Goal: Task Accomplishment & Management: Manage account settings

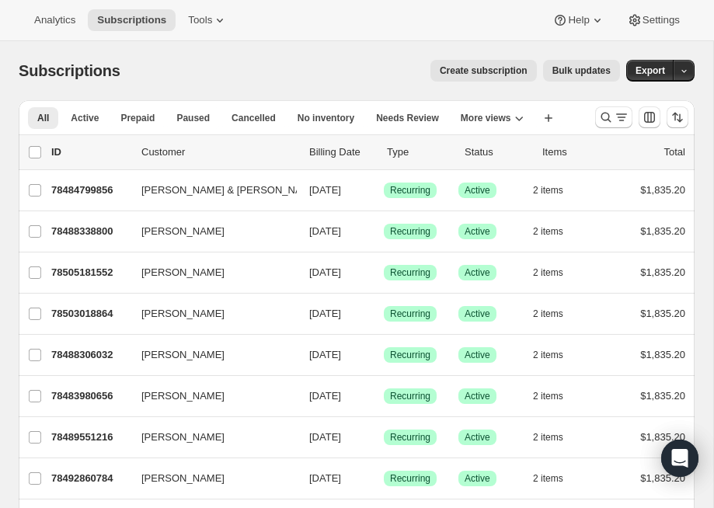
click at [474, 69] on span "Create subscription" at bounding box center [484, 71] width 88 height 12
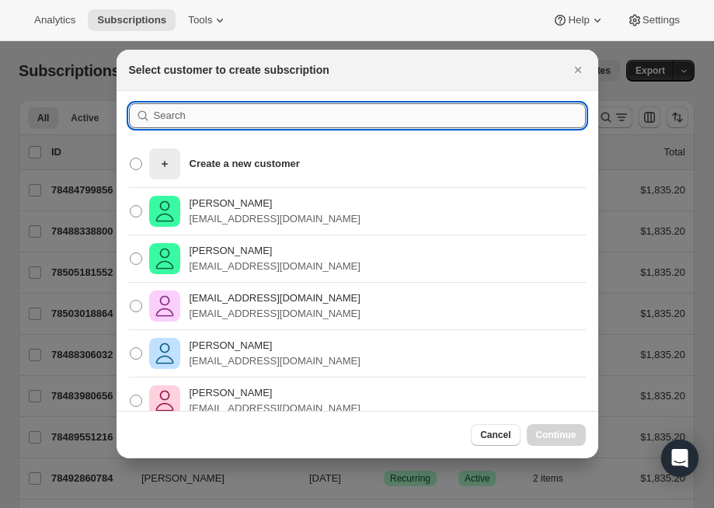
click at [162, 117] on input ":rc:" at bounding box center [370, 115] width 432 height 25
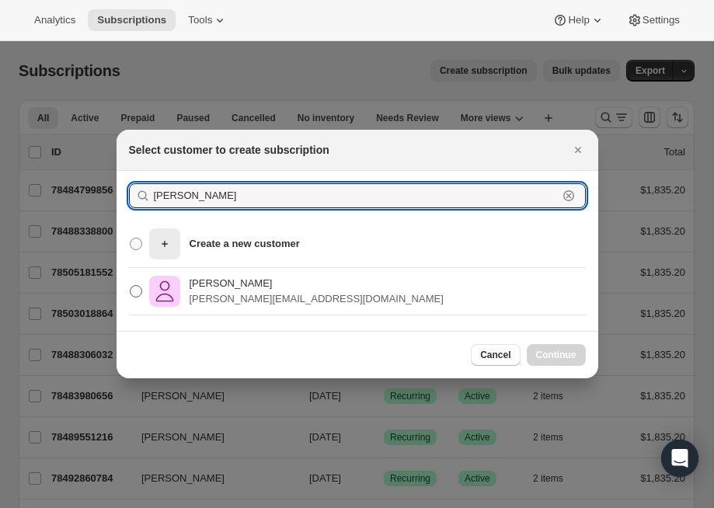
type input "sharon@rare"
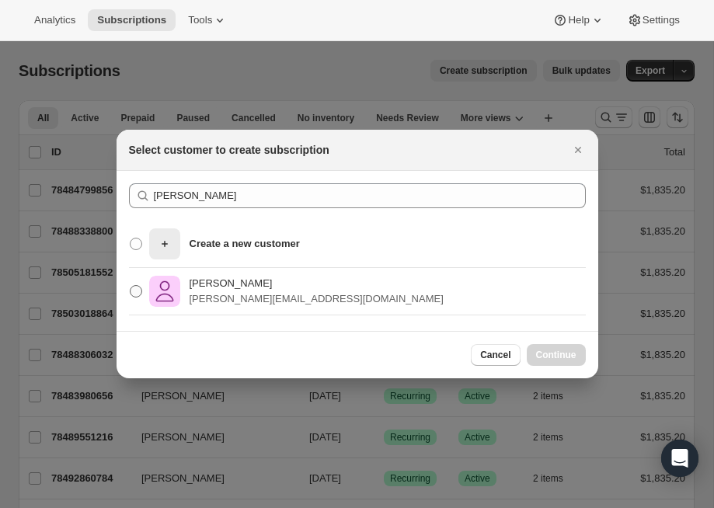
click at [222, 298] on p "[PERSON_NAME][EMAIL_ADDRESS][DOMAIN_NAME]" at bounding box center [317, 299] width 254 height 16
click at [131, 286] on input "sharon harris sharon@rarecatwines.com" at bounding box center [130, 285] width 1 height 1
radio input "true"
click at [562, 352] on span "Continue" at bounding box center [556, 355] width 40 height 12
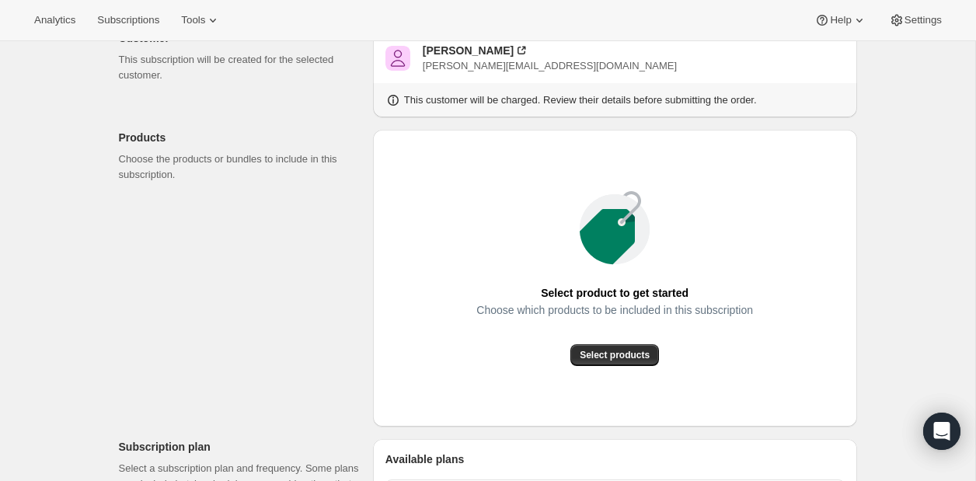
scroll to position [206, 0]
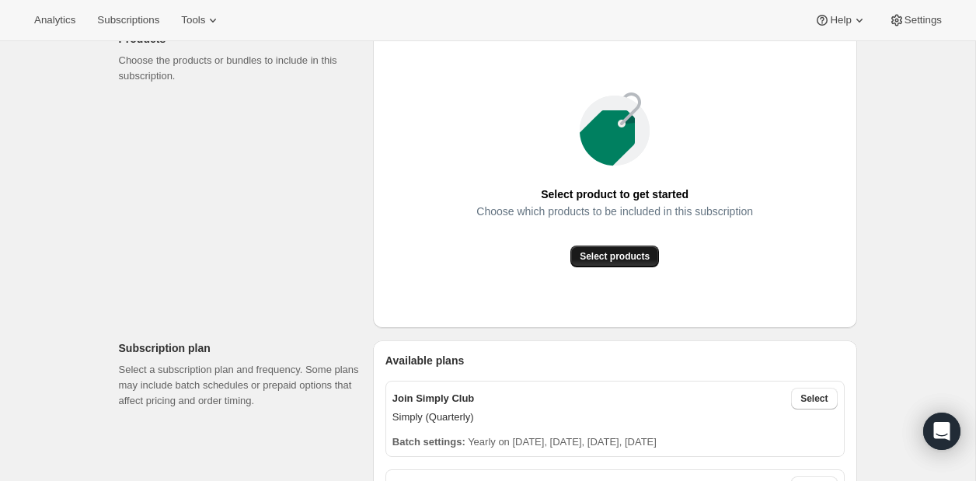
click at [626, 260] on span "Select products" at bounding box center [615, 256] width 70 height 12
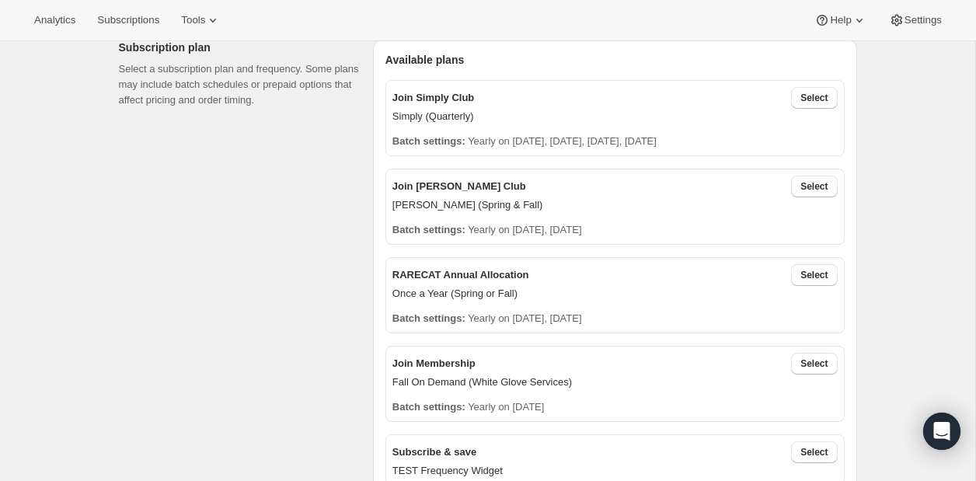
scroll to position [340, 0]
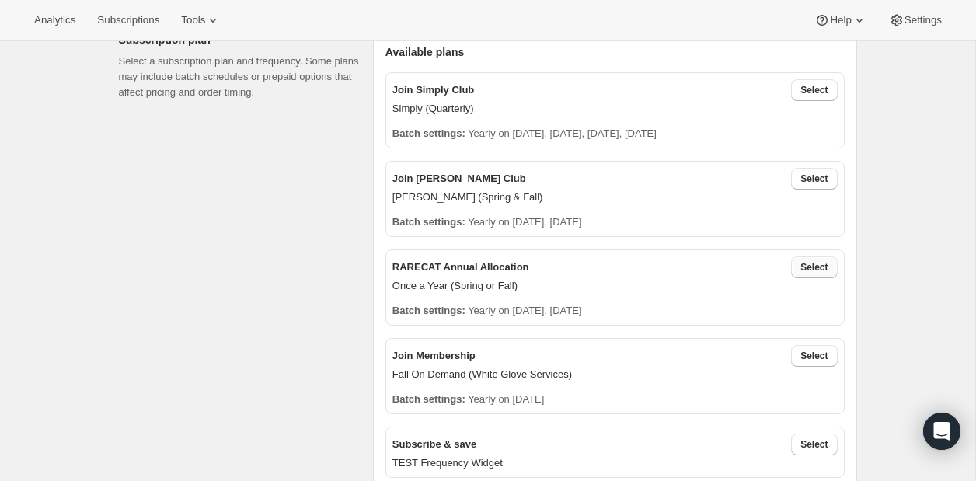
click at [714, 270] on span "Select" at bounding box center [814, 267] width 27 height 12
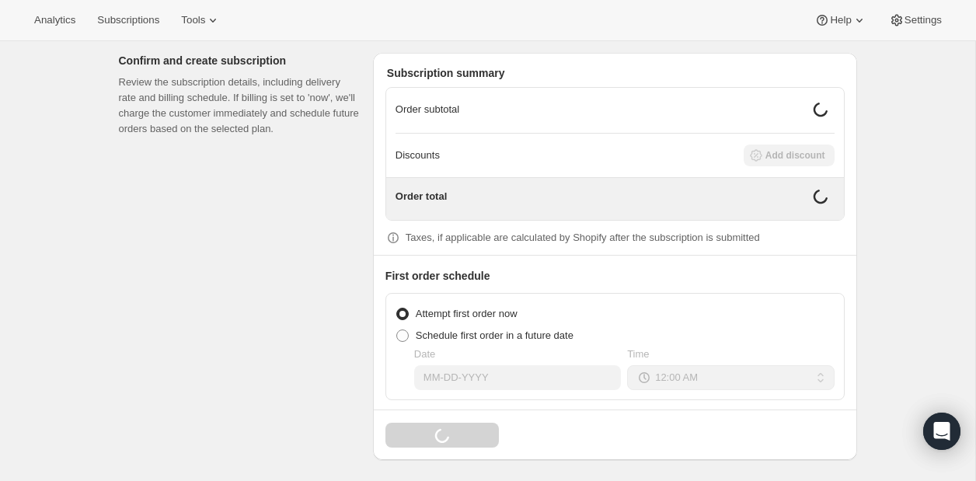
scroll to position [1248, 0]
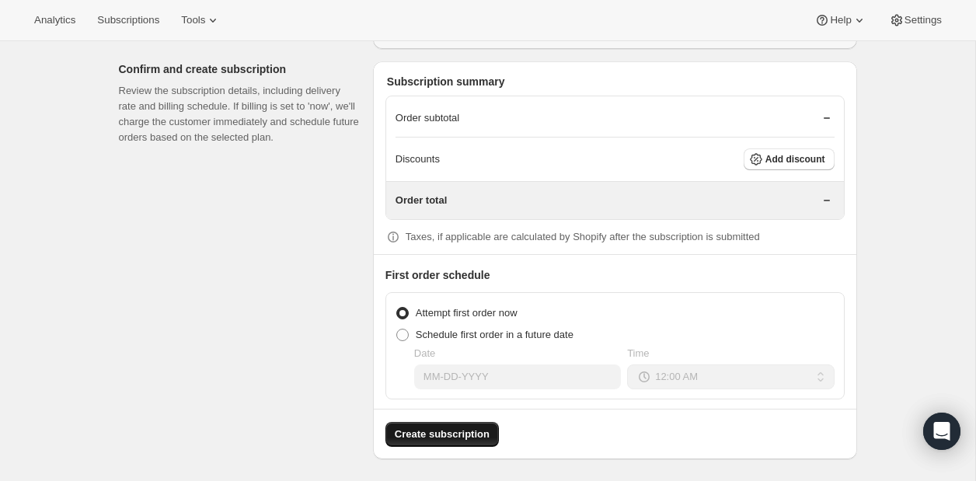
click at [468, 429] on span "Create subscription" at bounding box center [442, 435] width 95 height 16
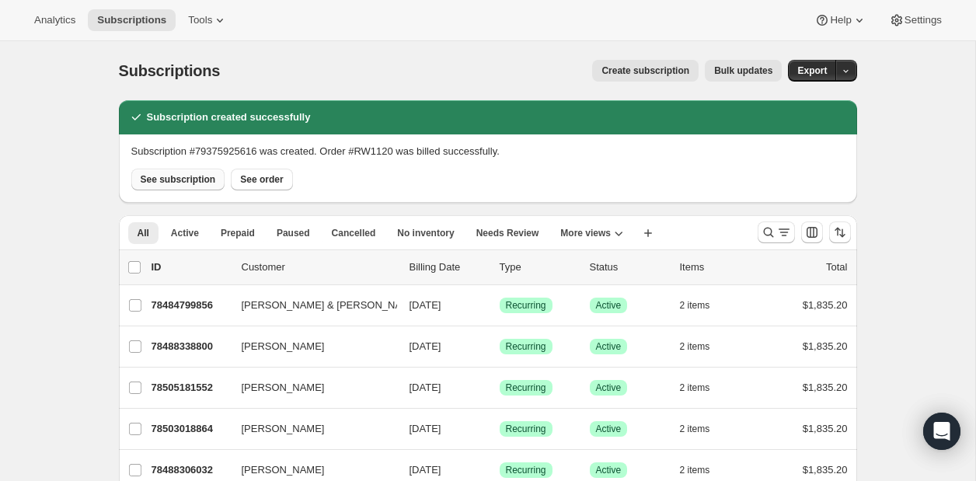
click at [185, 180] on span "See subscription" at bounding box center [178, 179] width 75 height 12
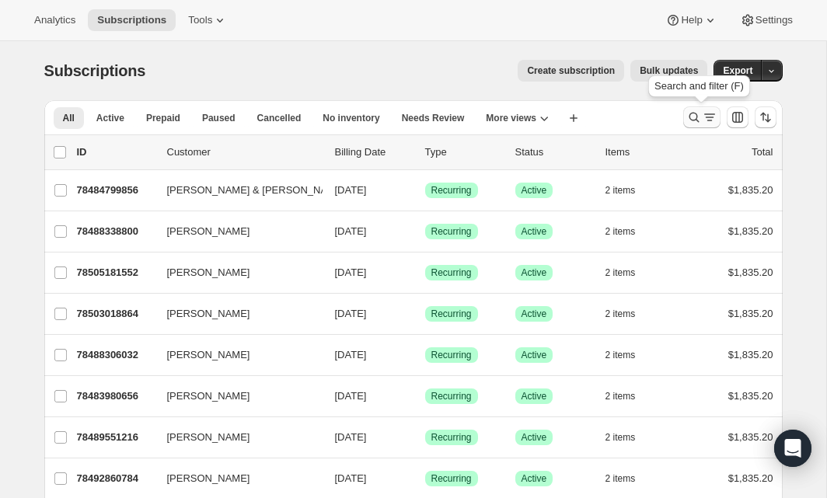
click at [693, 113] on icon "Search and filter results" at bounding box center [694, 118] width 16 height 16
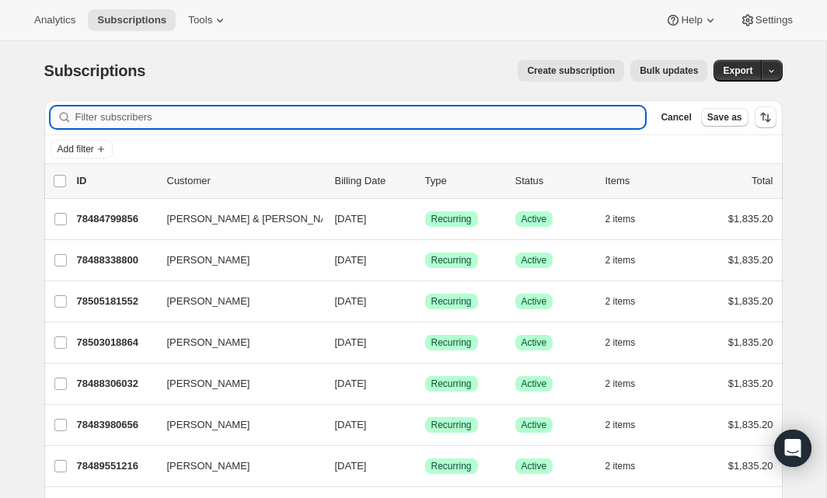
click at [91, 120] on input "Filter subscribers" at bounding box center [360, 117] width 571 height 22
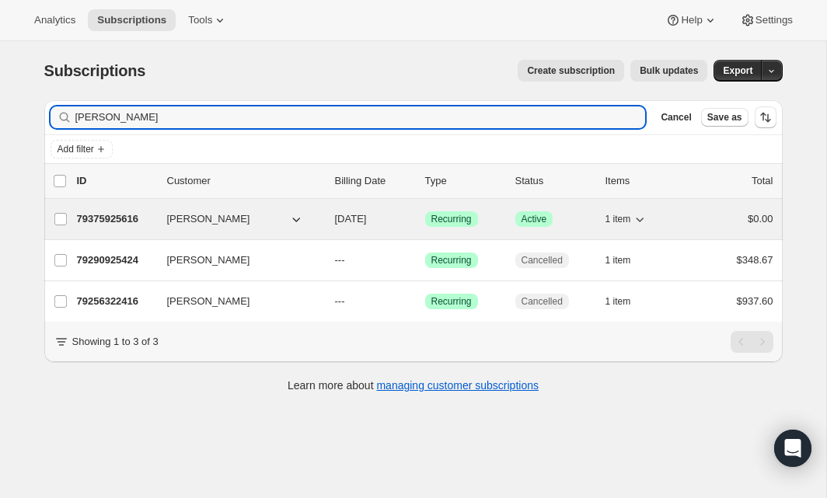
type input "sharon@rar"
click at [113, 218] on p "79375925616" at bounding box center [116, 219] width 78 height 16
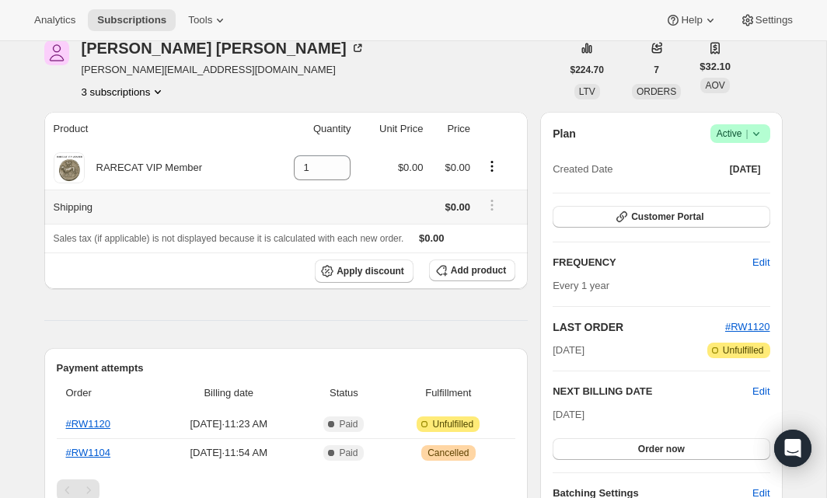
scroll to position [75, 0]
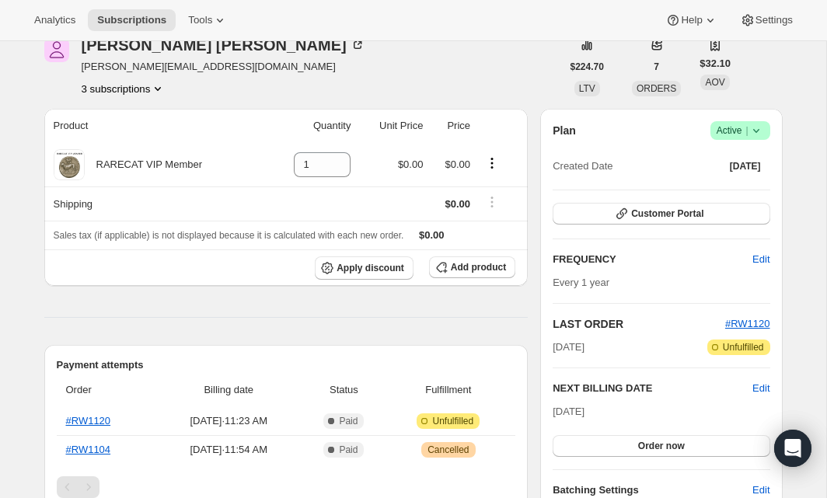
click at [162, 92] on icon "Product actions" at bounding box center [158, 89] width 16 height 16
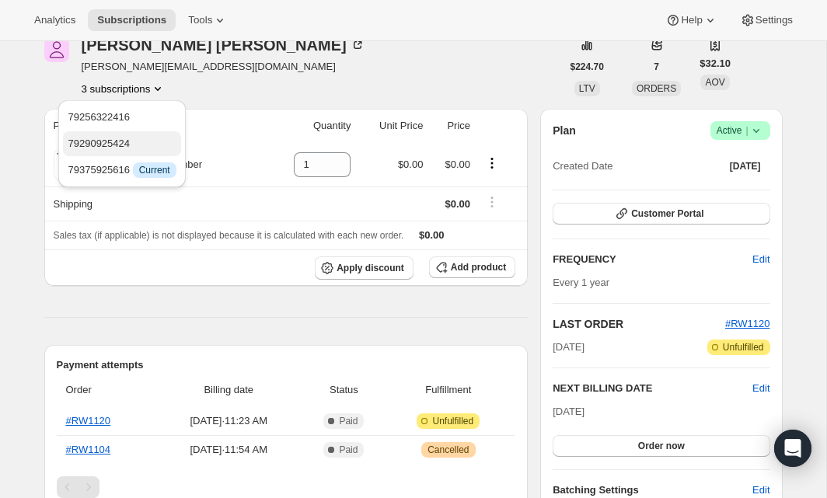
click at [145, 148] on span "79290925424" at bounding box center [122, 144] width 108 height 16
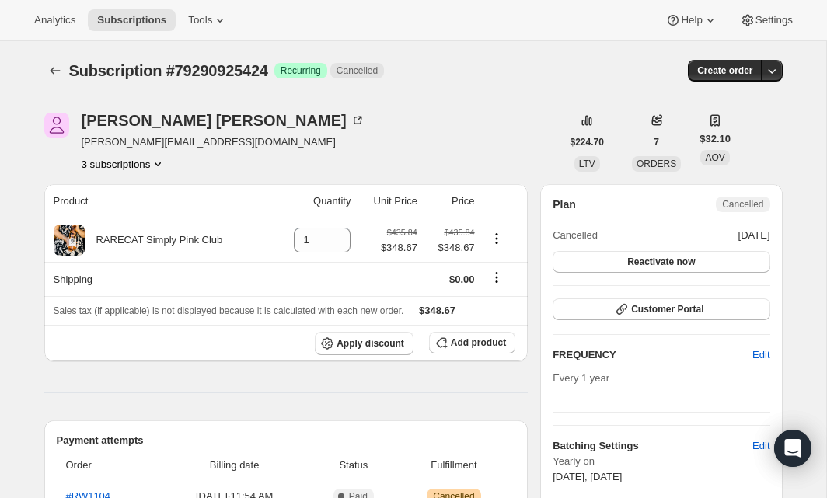
click at [161, 165] on icon "Product actions" at bounding box center [158, 164] width 16 height 16
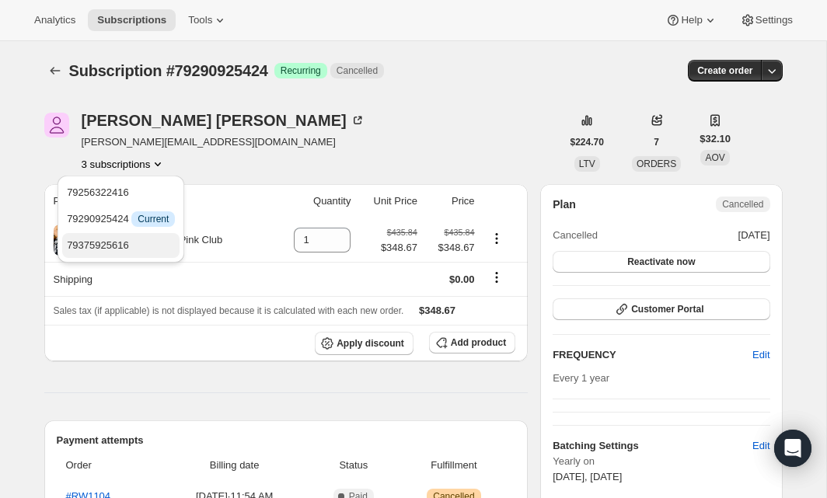
click at [150, 239] on span "79375925616" at bounding box center [121, 246] width 108 height 16
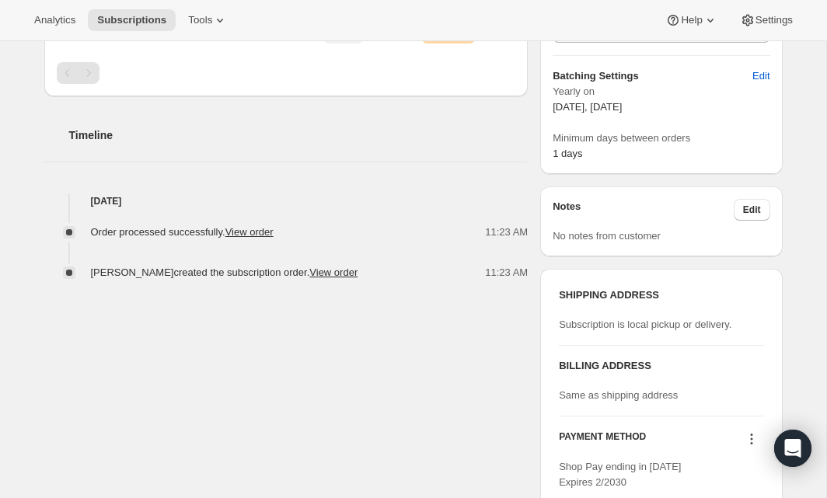
scroll to position [640, 0]
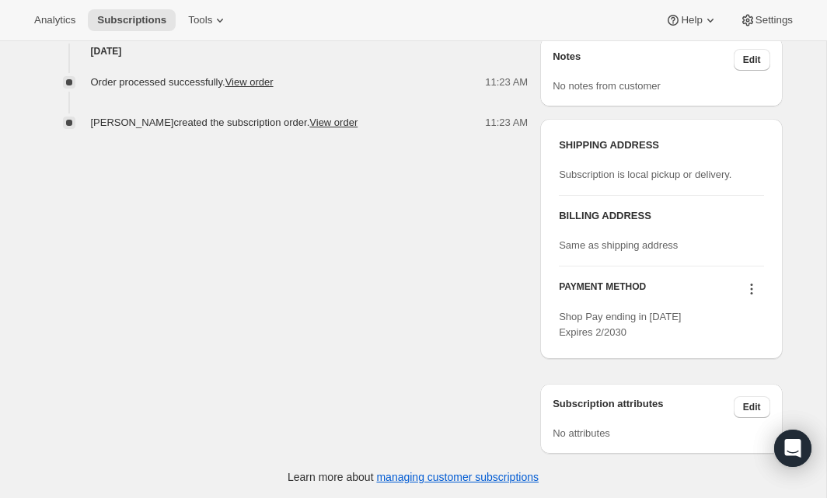
click at [754, 287] on icon at bounding box center [752, 289] width 16 height 16
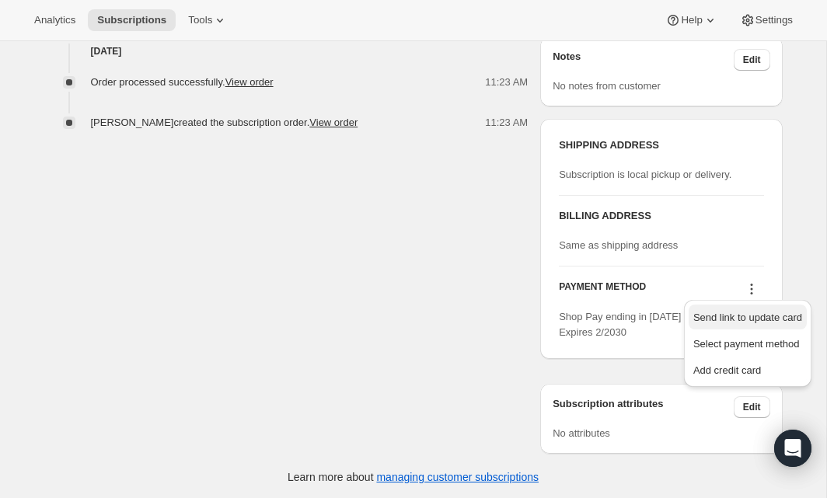
click at [719, 316] on span "Send link to update card" at bounding box center [747, 318] width 109 height 12
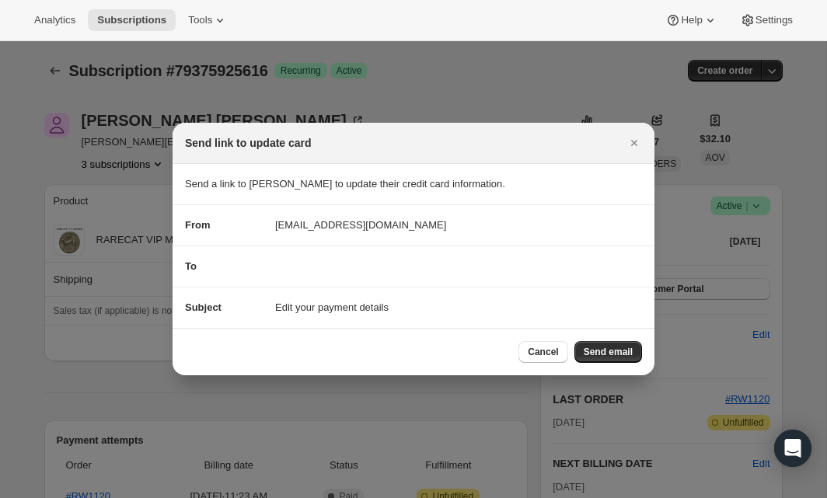
scroll to position [0, 0]
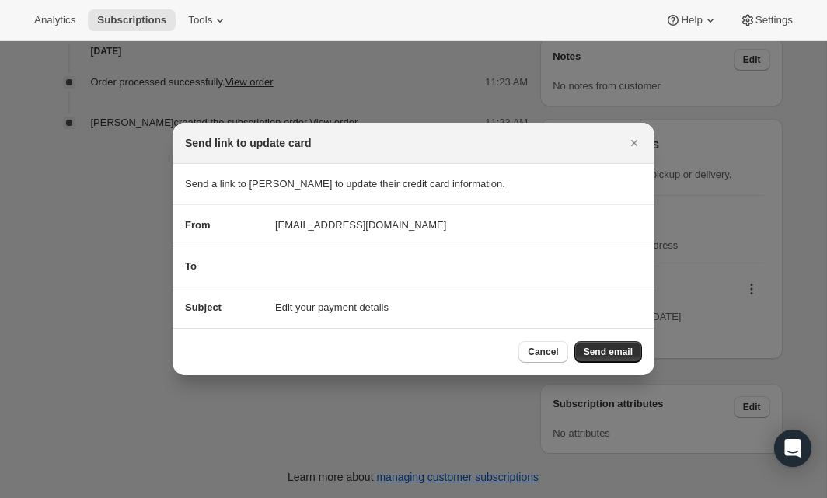
click at [316, 262] on div "To" at bounding box center [413, 267] width 457 height 16
click at [587, 356] on span "Send email" at bounding box center [608, 352] width 49 height 12
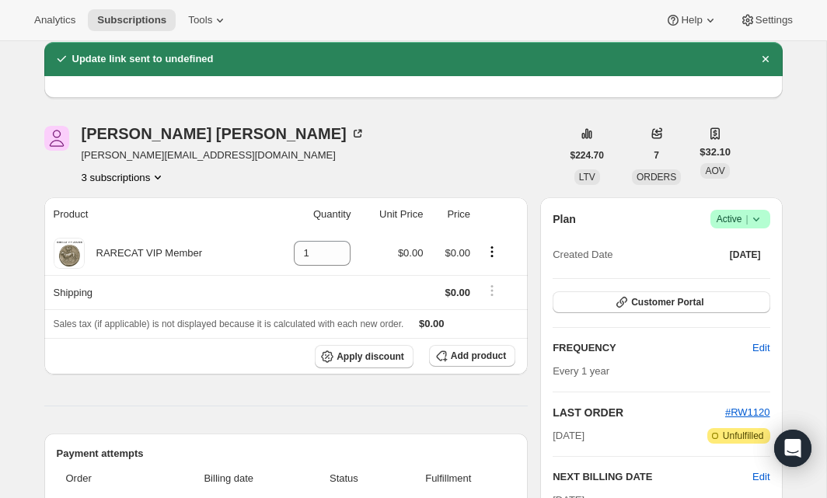
scroll to position [78, 0]
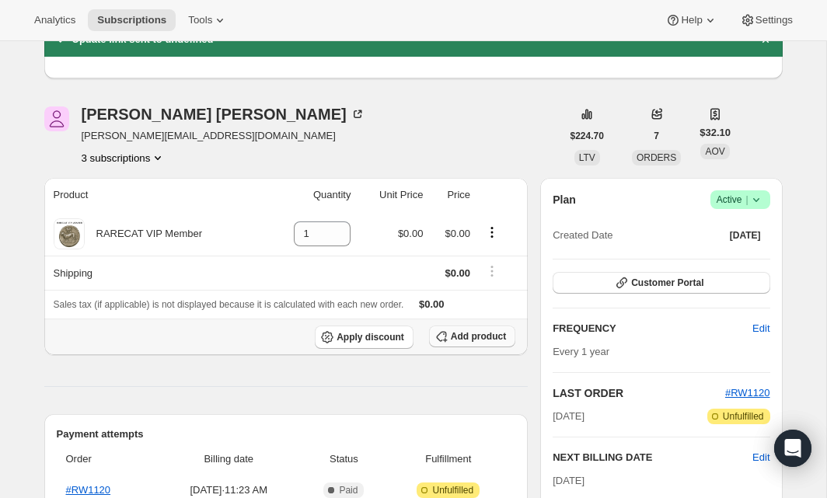
click at [459, 332] on span "Add product" at bounding box center [478, 336] width 55 height 12
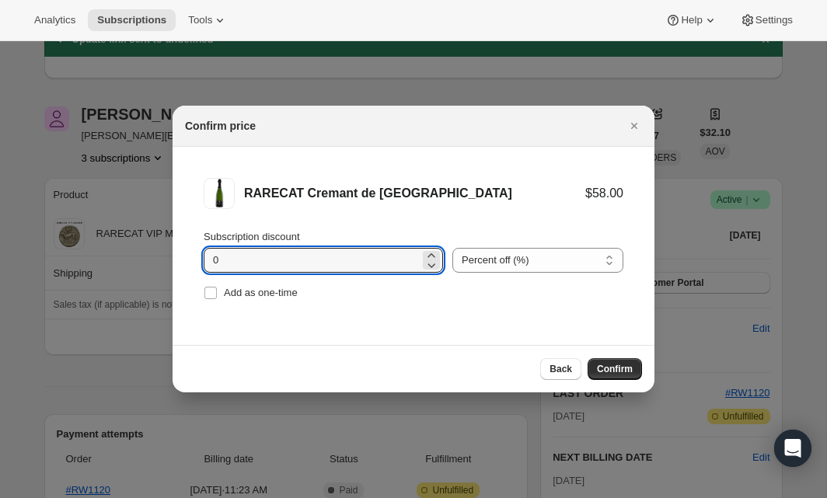
drag, startPoint x: 222, startPoint y: 263, endPoint x: 180, endPoint y: 265, distance: 41.3
click at [180, 265] on li "RARECAT Cremant de Bordeaux $58.00 Subscription discount 0 Percent off (%) Amou…" at bounding box center [414, 241] width 482 height 188
type input "100"
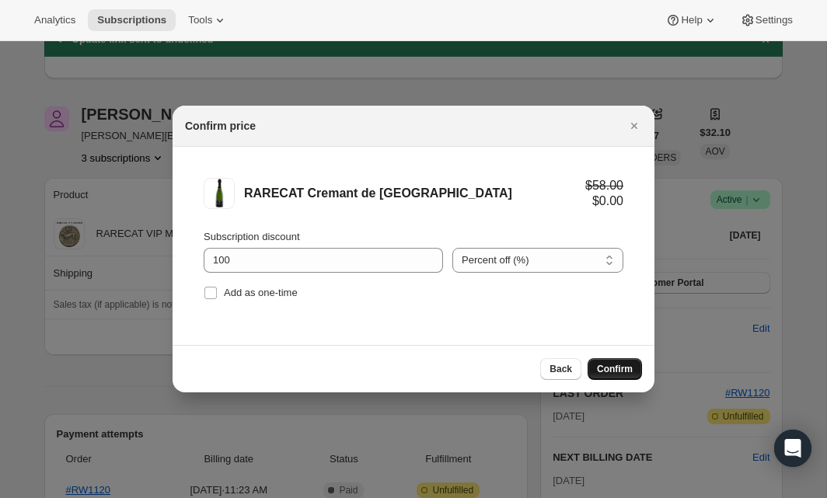
click at [616, 368] on span "Confirm" at bounding box center [615, 369] width 36 height 12
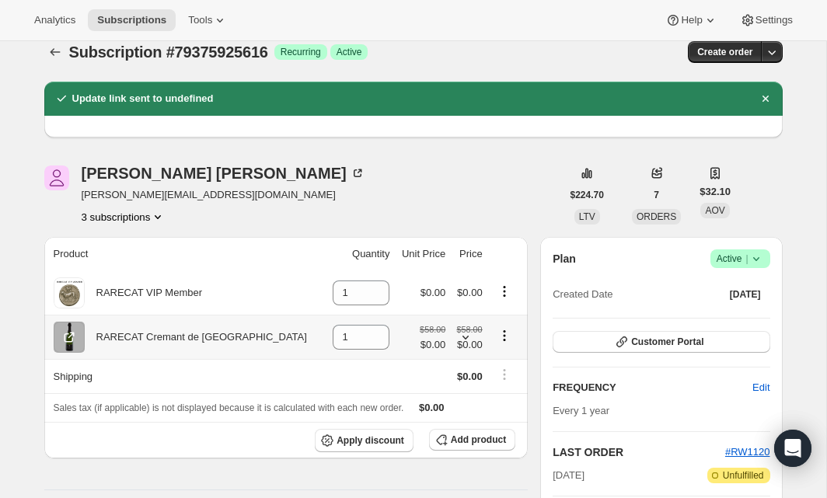
scroll to position [22, 0]
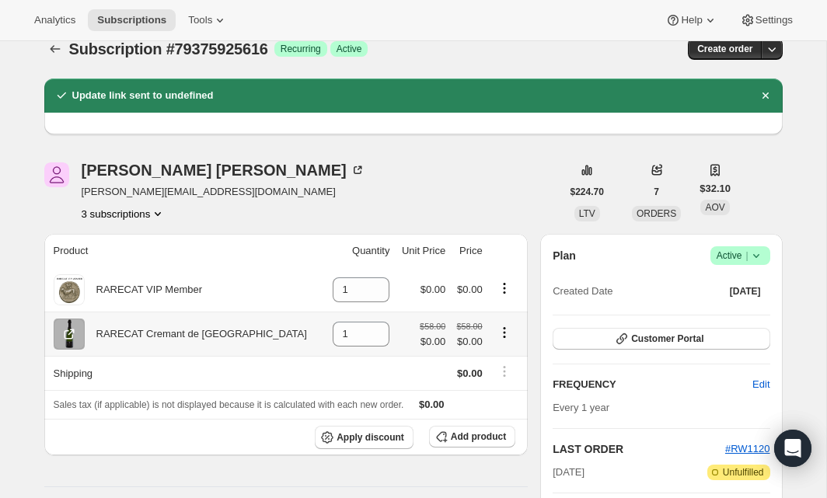
click at [503, 336] on icon "Product actions" at bounding box center [504, 337] width 2 height 2
click at [328, 350] on td "1" at bounding box center [359, 334] width 69 height 44
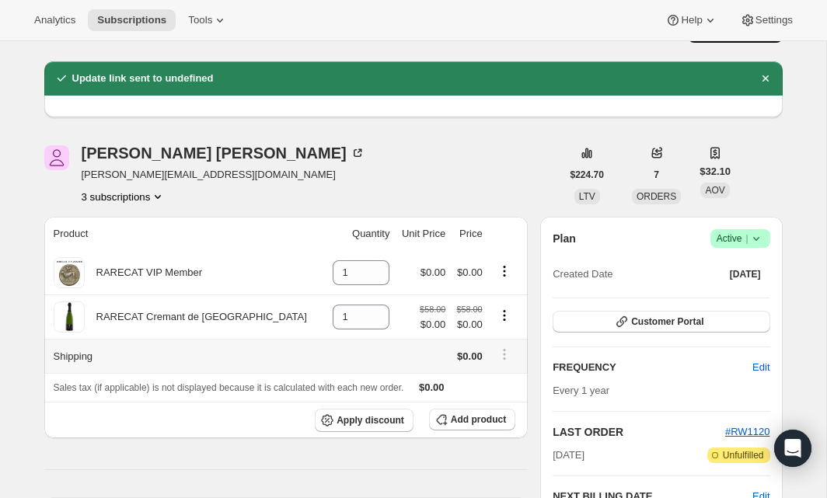
scroll to position [0, 0]
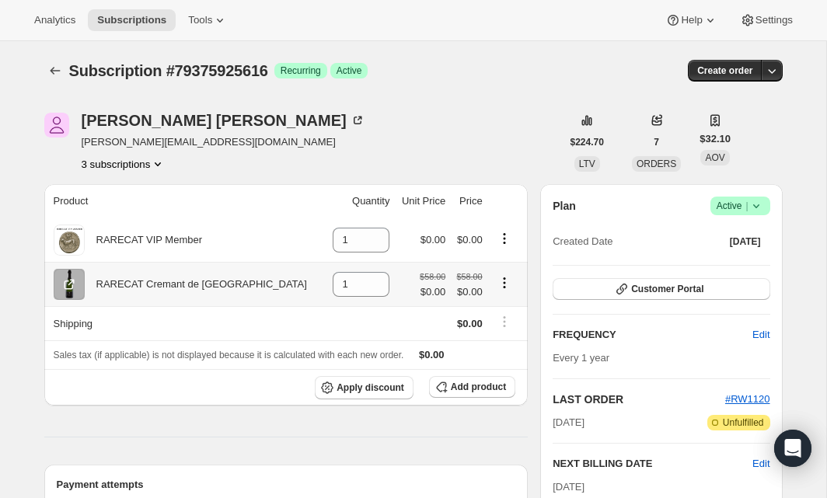
click at [497, 282] on icon "Product actions" at bounding box center [505, 283] width 16 height 16
click at [499, 311] on span "Remove" at bounding box center [486, 312] width 37 height 12
type input "0"
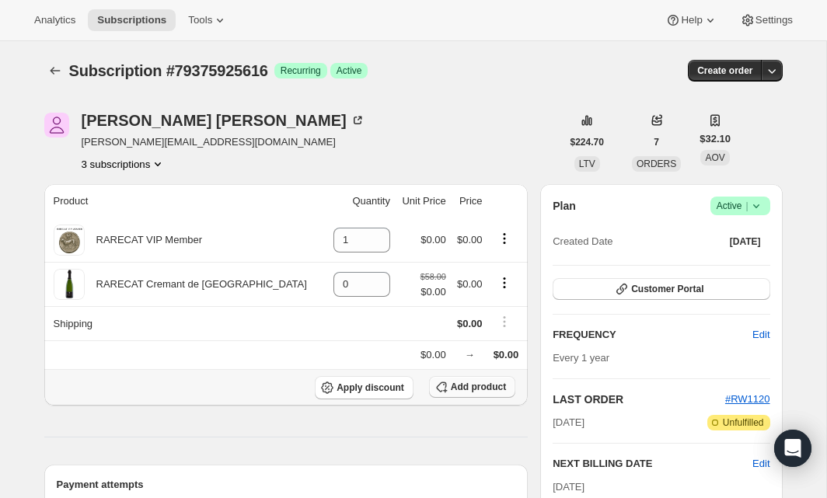
click at [454, 384] on span "Add product" at bounding box center [478, 387] width 55 height 12
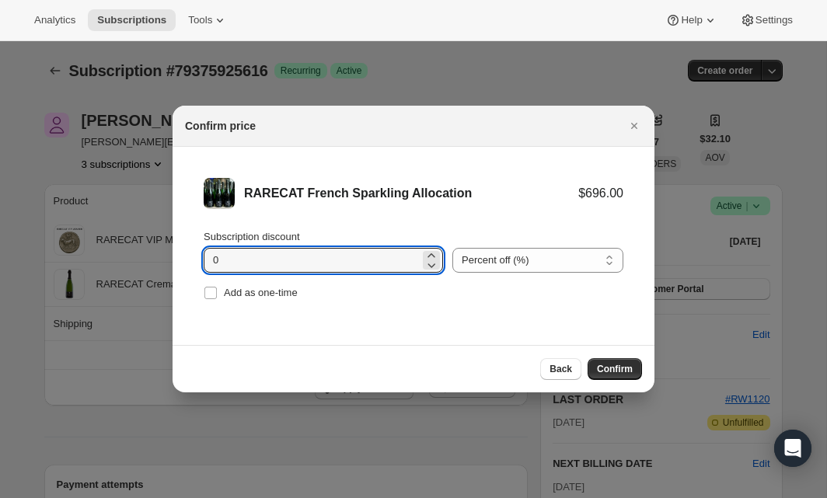
drag, startPoint x: 234, startPoint y: 263, endPoint x: 185, endPoint y: 261, distance: 49.0
click at [185, 261] on li "RARECAT French Sparkling Allocation $696.00 Subscription discount 0 Percent off…" at bounding box center [414, 241] width 482 height 188
type input "99"
click at [618, 367] on span "Confirm" at bounding box center [615, 369] width 36 height 12
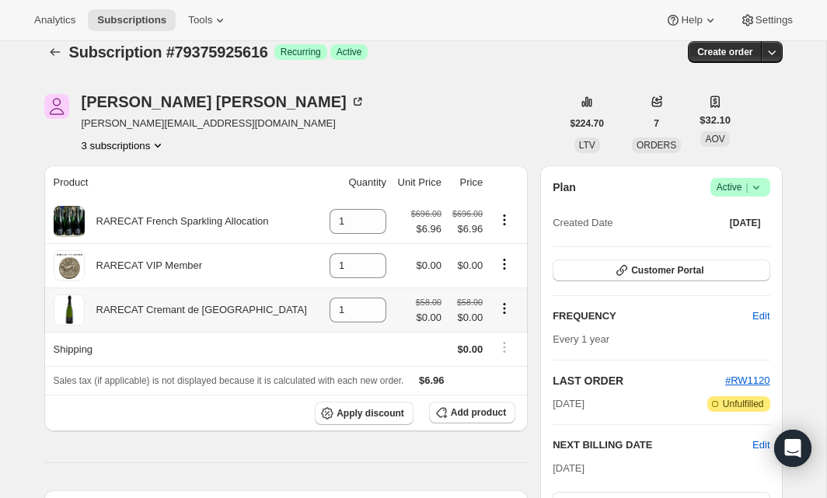
scroll to position [17, 0]
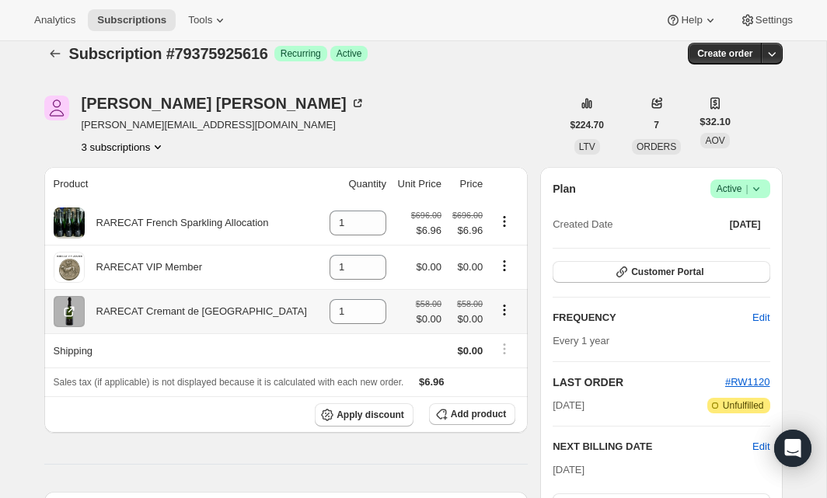
click at [504, 309] on icon "Product actions" at bounding box center [505, 310] width 2 height 2
click at [494, 340] on span "Remove" at bounding box center [490, 340] width 37 height 12
type input "0"
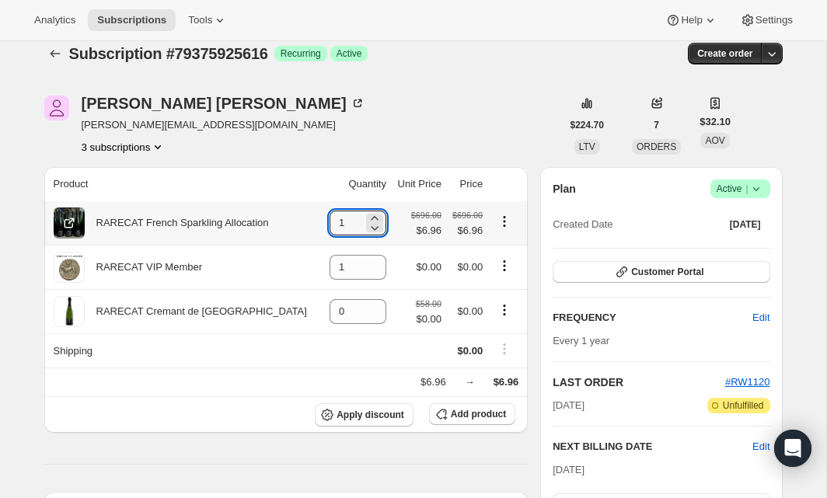
drag, startPoint x: 333, startPoint y: 225, endPoint x: 301, endPoint y: 224, distance: 31.9
click at [301, 224] on tr "RARECAT French Sparkling Allocation 1 $696.00 $6.96 $696.00 $6.96" at bounding box center [286, 223] width 484 height 44
type input "0"
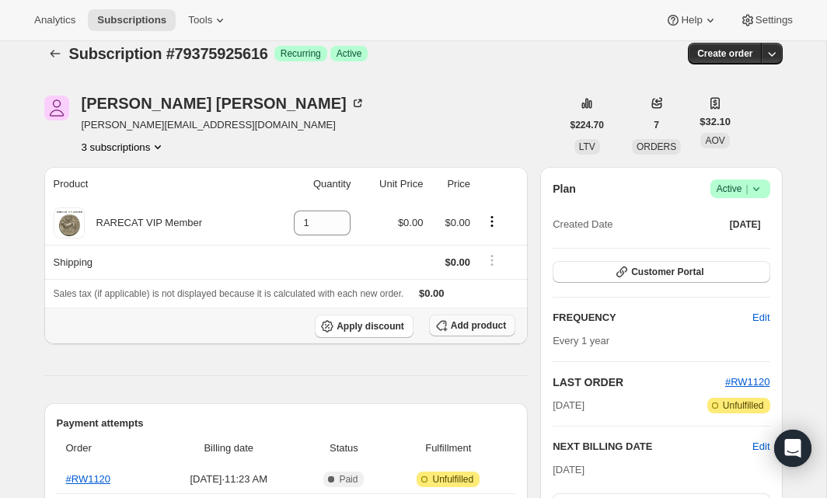
click at [456, 325] on span "Add product" at bounding box center [478, 325] width 55 height 12
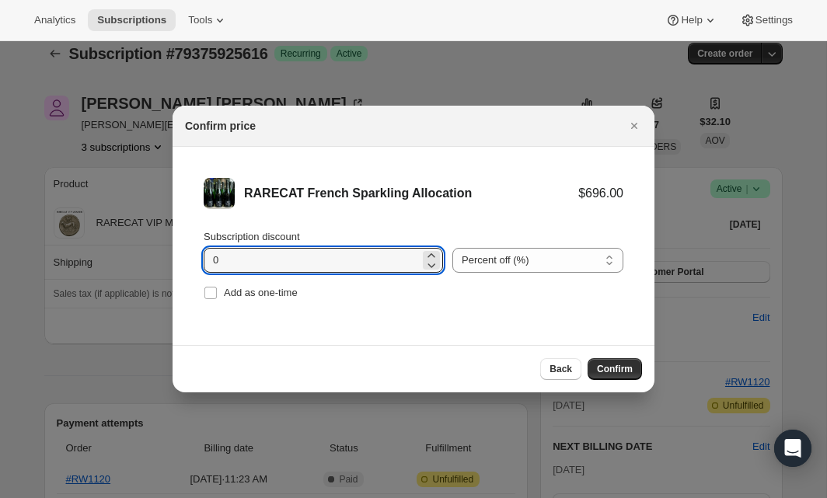
drag, startPoint x: 225, startPoint y: 258, endPoint x: 192, endPoint y: 260, distance: 32.7
click at [192, 260] on li "RARECAT French Sparkling Allocation $696.00 Subscription discount 0 Percent off…" at bounding box center [414, 241] width 482 height 188
type input "99"
click at [613, 366] on span "Confirm" at bounding box center [615, 369] width 36 height 12
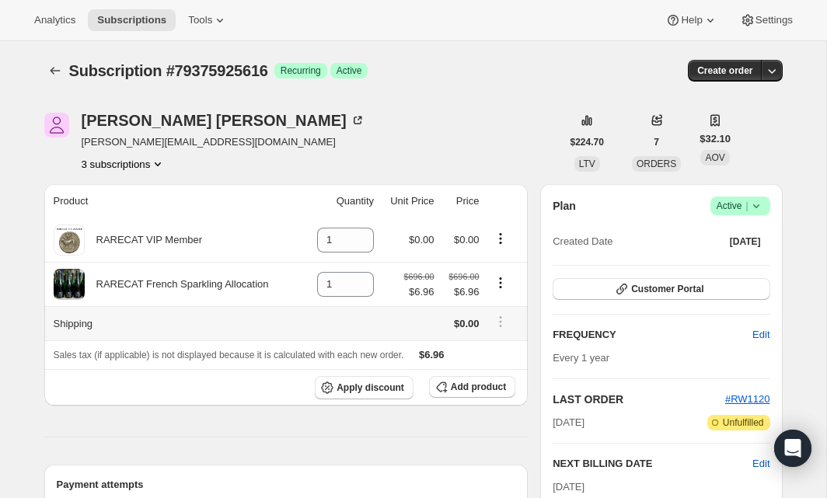
scroll to position [7, 0]
